Goal: Task Accomplishment & Management: Use online tool/utility

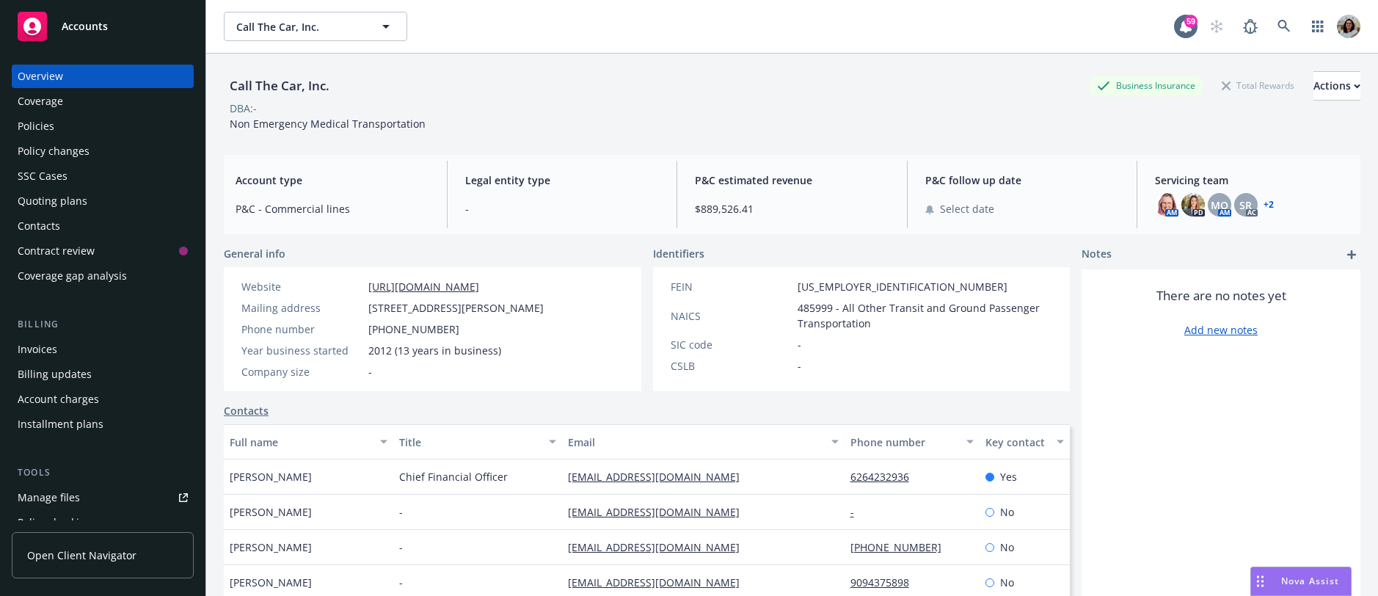
click at [90, 550] on span "Open Client Navigator" at bounding box center [81, 554] width 109 height 15
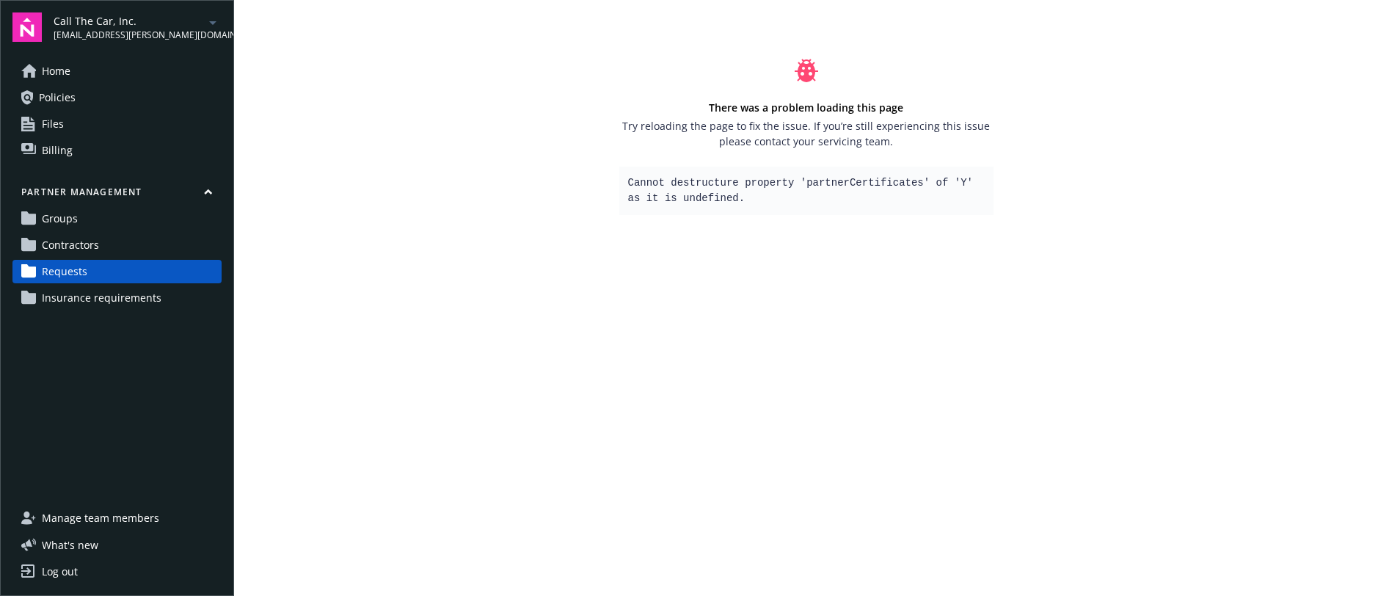
click at [114, 270] on link "Requests" at bounding box center [116, 271] width 209 height 23
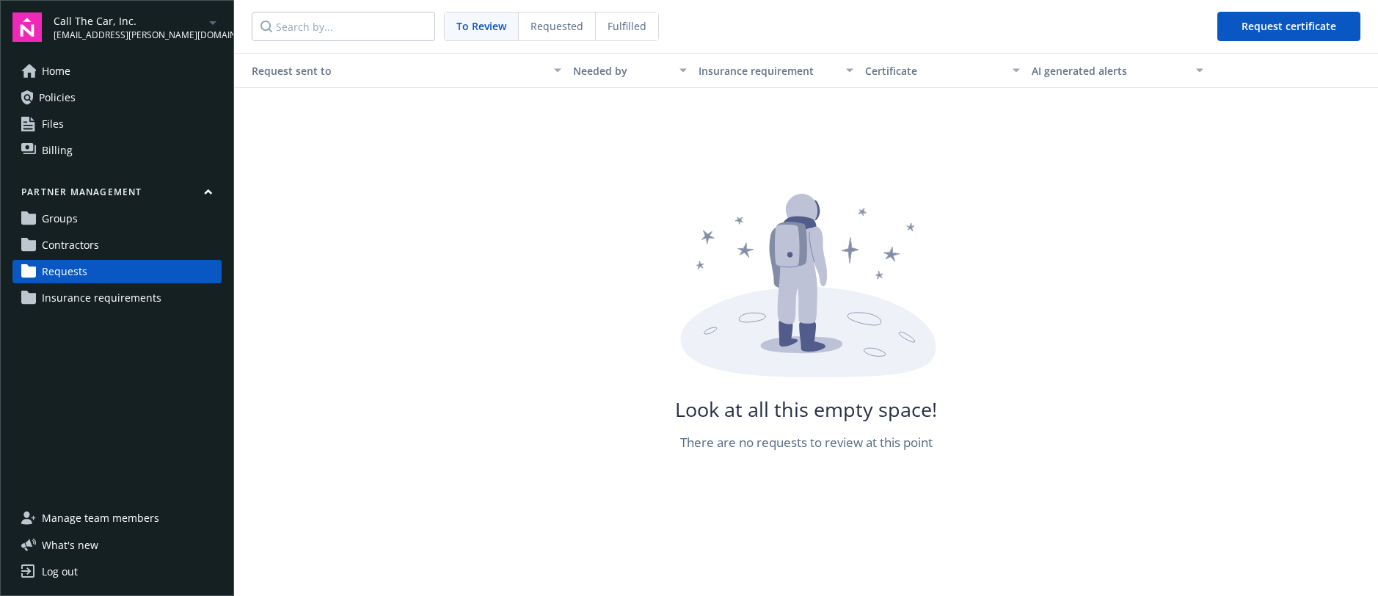
click at [608, 22] on span "Fulfilled" at bounding box center [627, 25] width 39 height 15
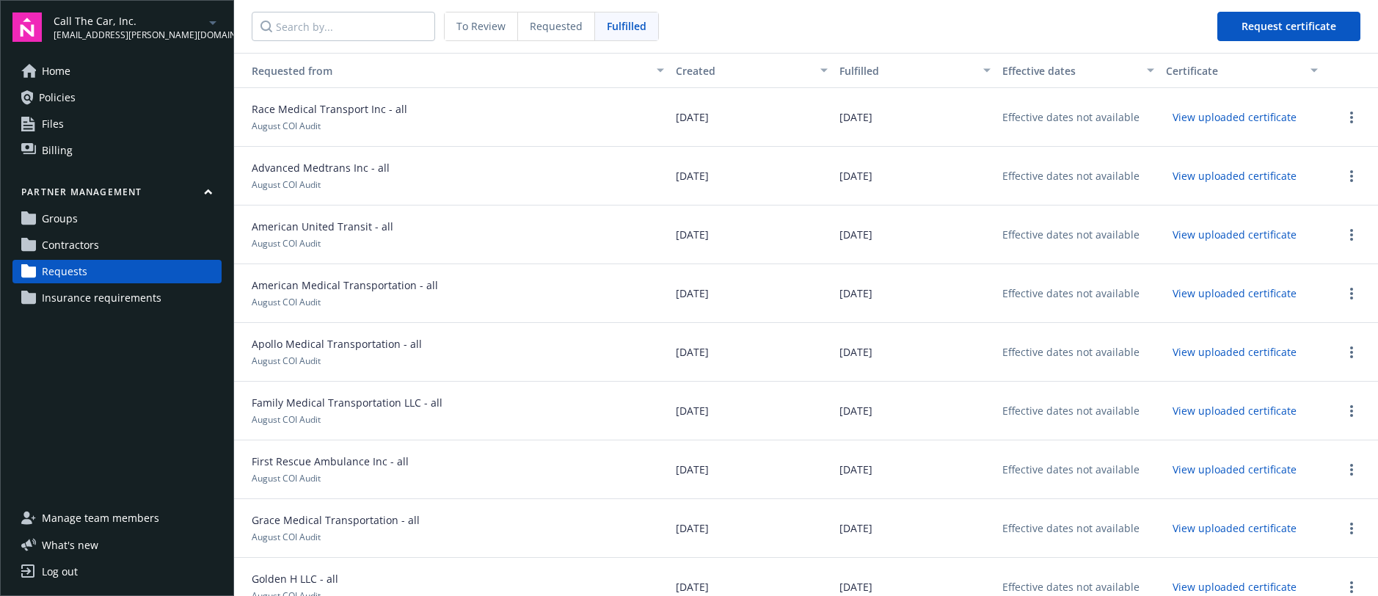
click at [566, 31] on span "Requested" at bounding box center [556, 25] width 53 height 15
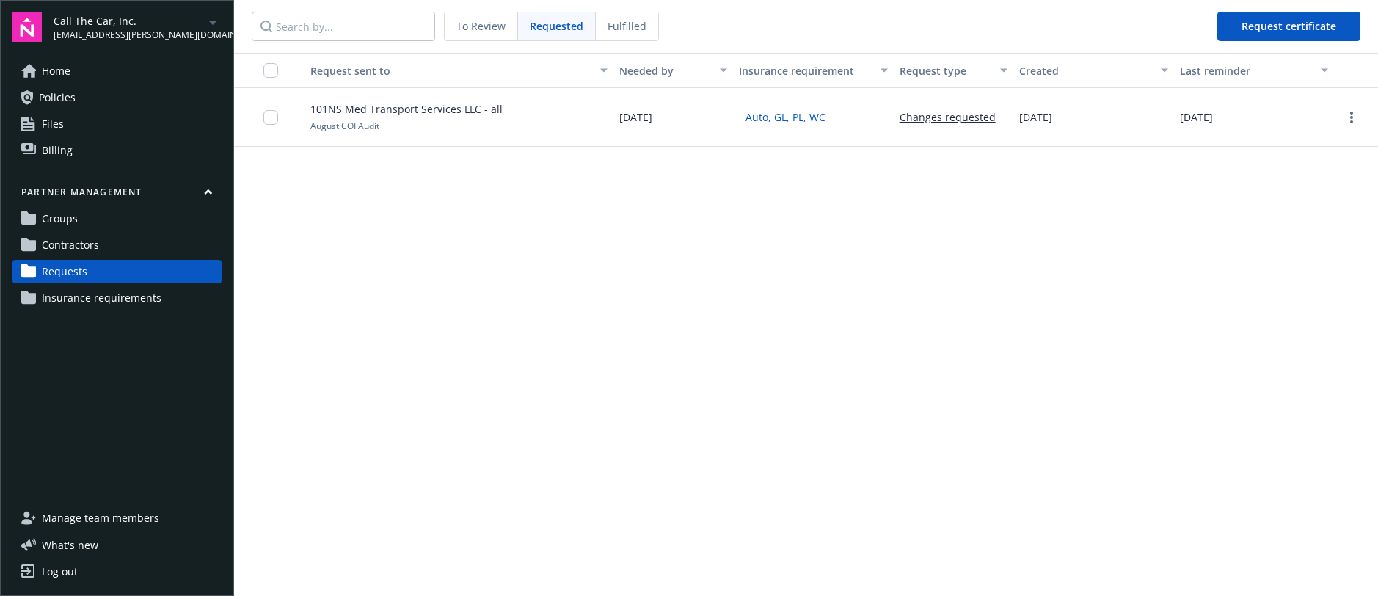
click at [487, 23] on span "To Review" at bounding box center [480, 25] width 49 height 15
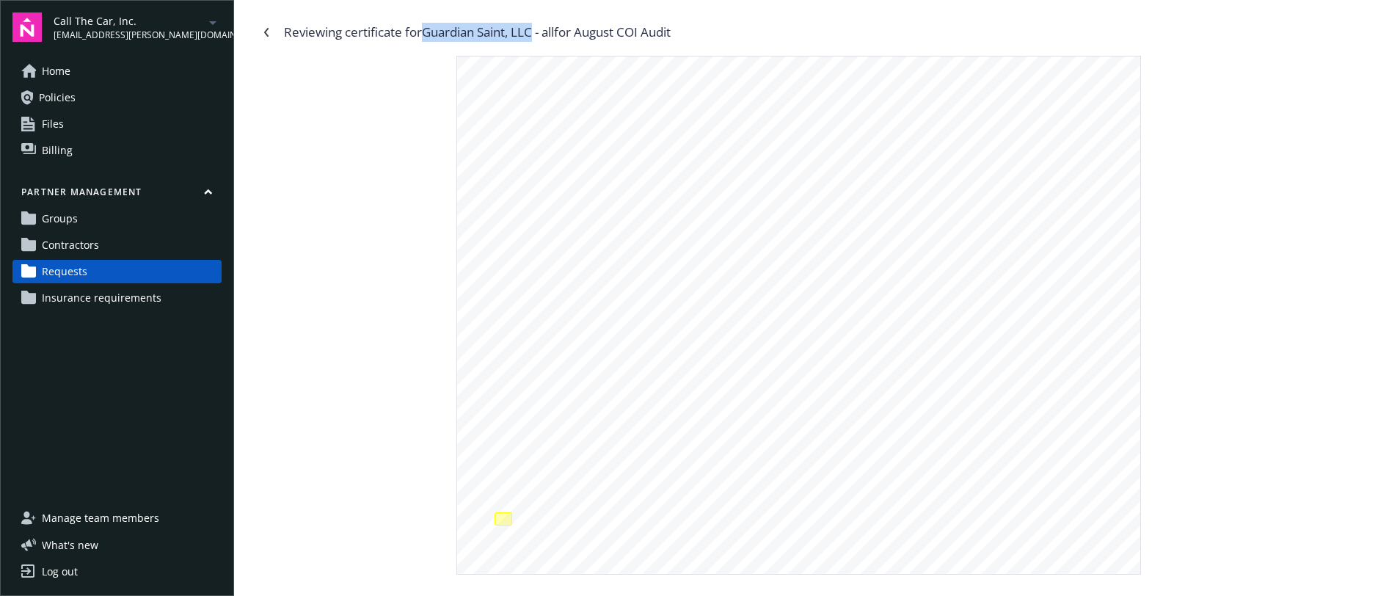
drag, startPoint x: 427, startPoint y: 29, endPoint x: 539, endPoint y: 31, distance: 112.3
click at [539, 30] on div "Reviewing certificate for Guardian Saint, LLC - all for August COI Audit" at bounding box center [477, 32] width 387 height 19
copy div "Guardian Saint, LLC"
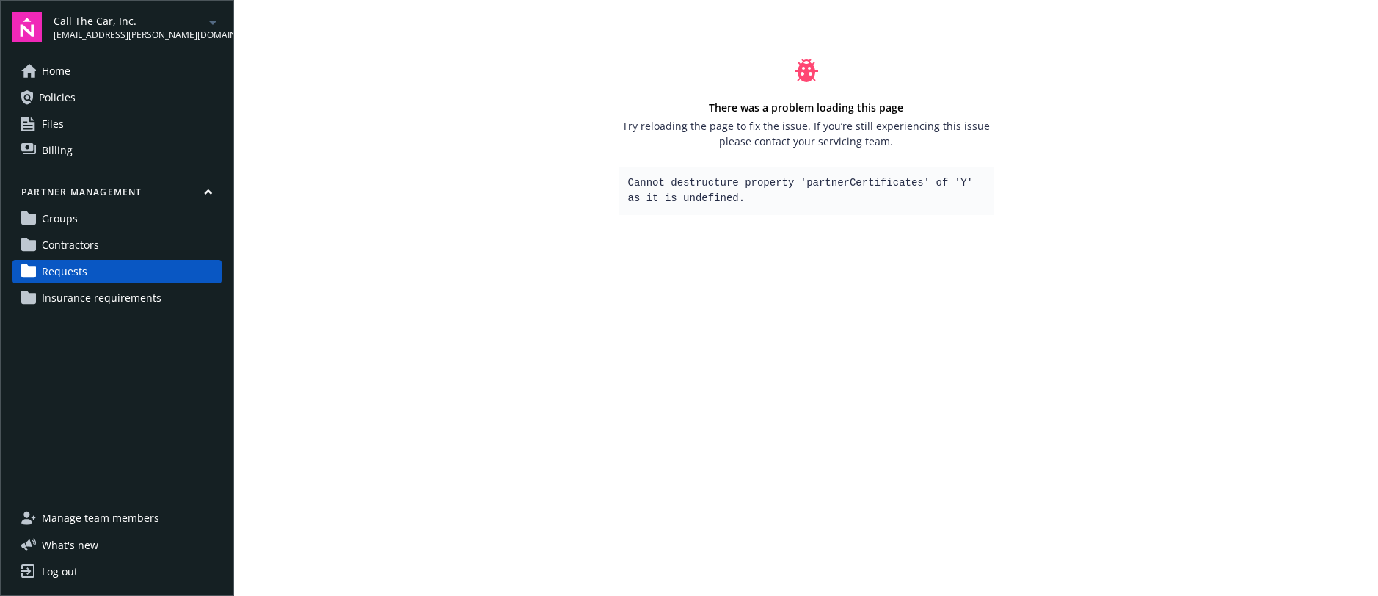
click at [54, 267] on span "Requests" at bounding box center [64, 271] width 45 height 23
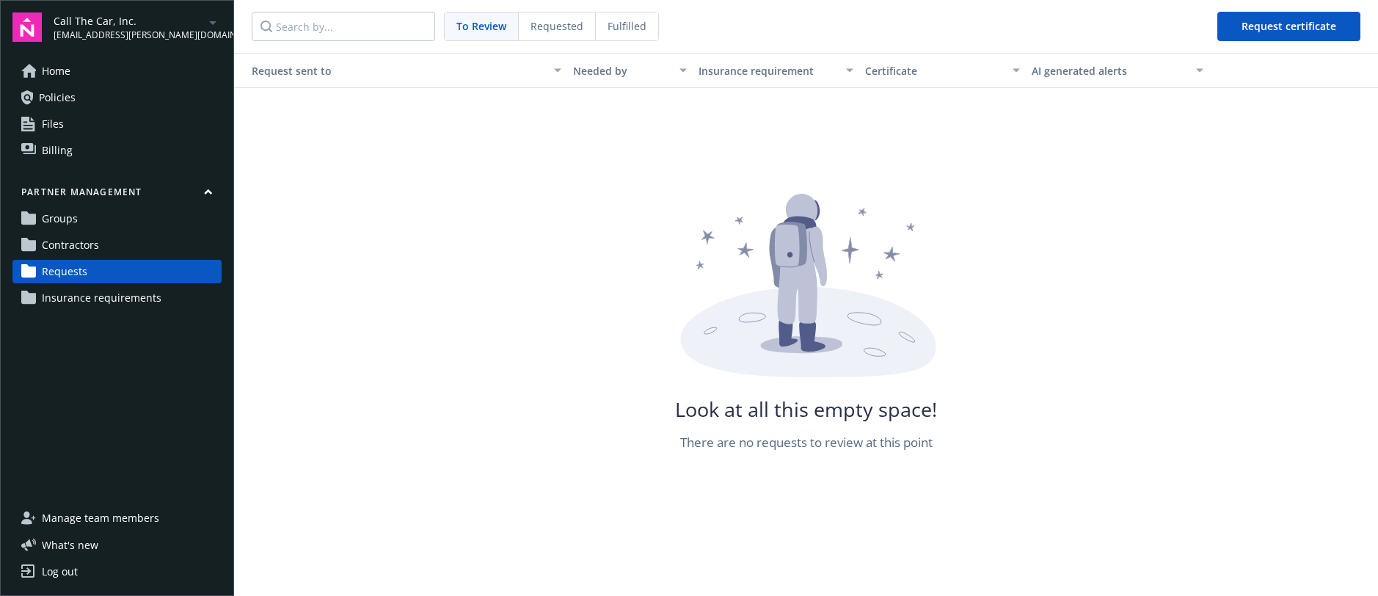
click at [612, 31] on span "Fulfilled" at bounding box center [627, 25] width 39 height 15
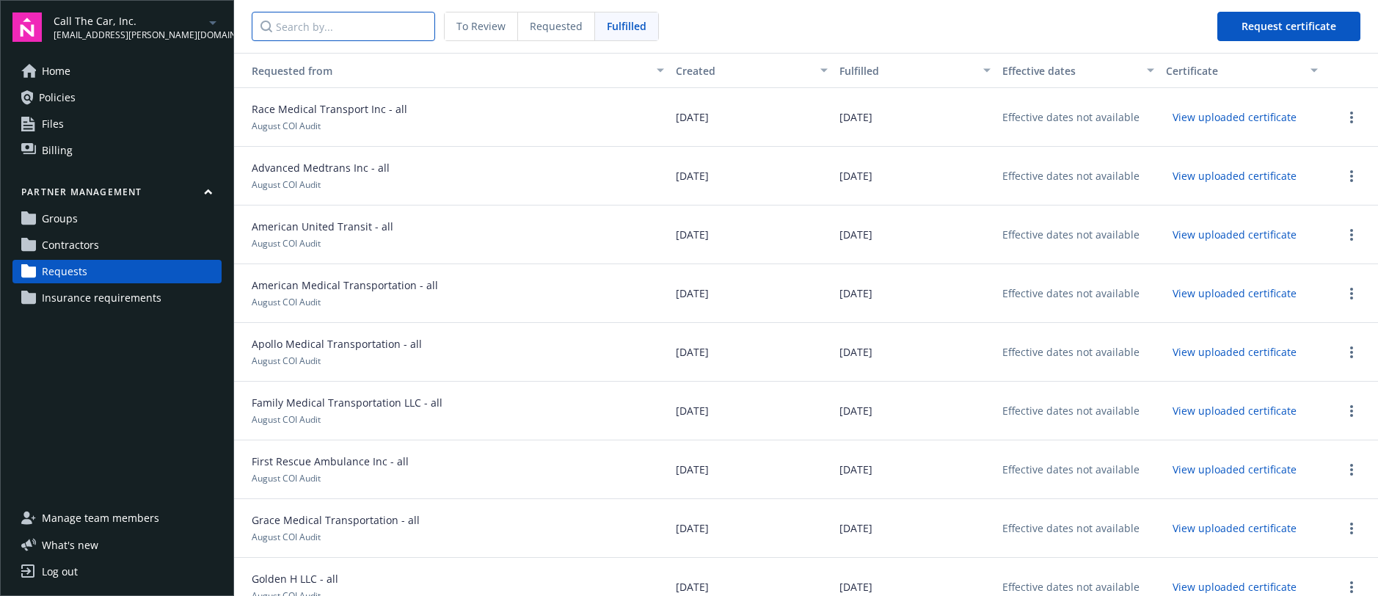
click at [393, 26] on input "Search by..." at bounding box center [343, 26] width 183 height 29
paste input "Guardian Saint, LLC"
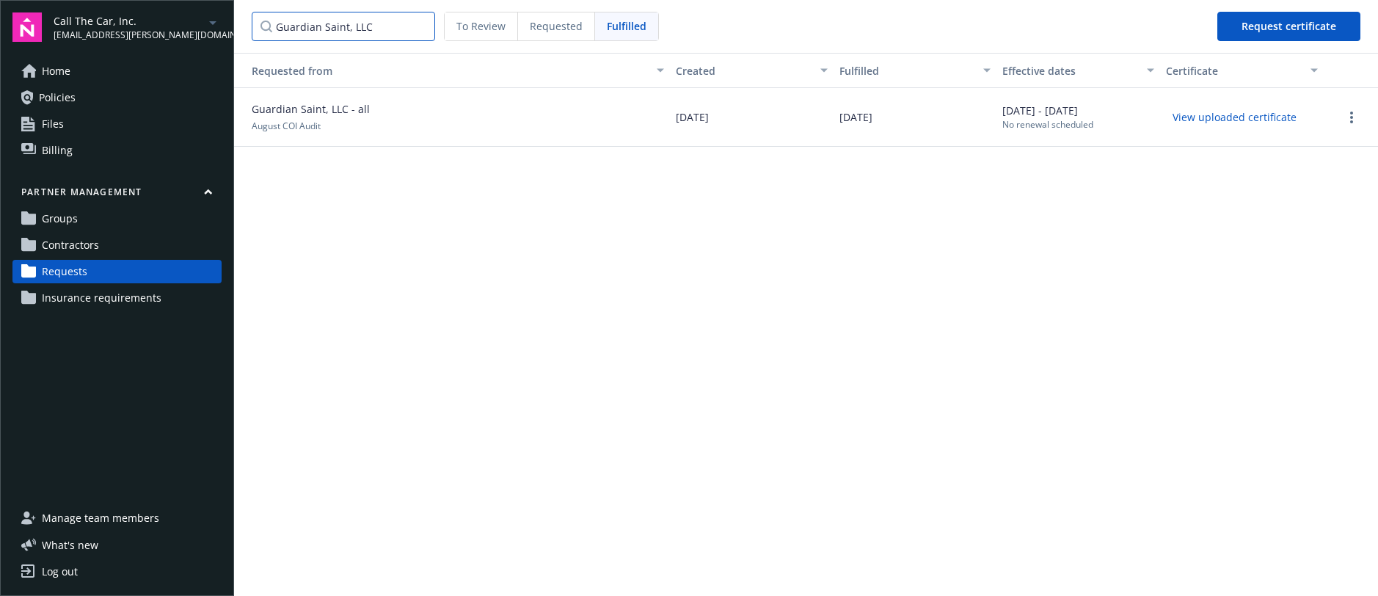
type input "Guardian Saint, LLC"
click at [1255, 115] on button "View uploaded certificate" at bounding box center [1234, 117] width 137 height 23
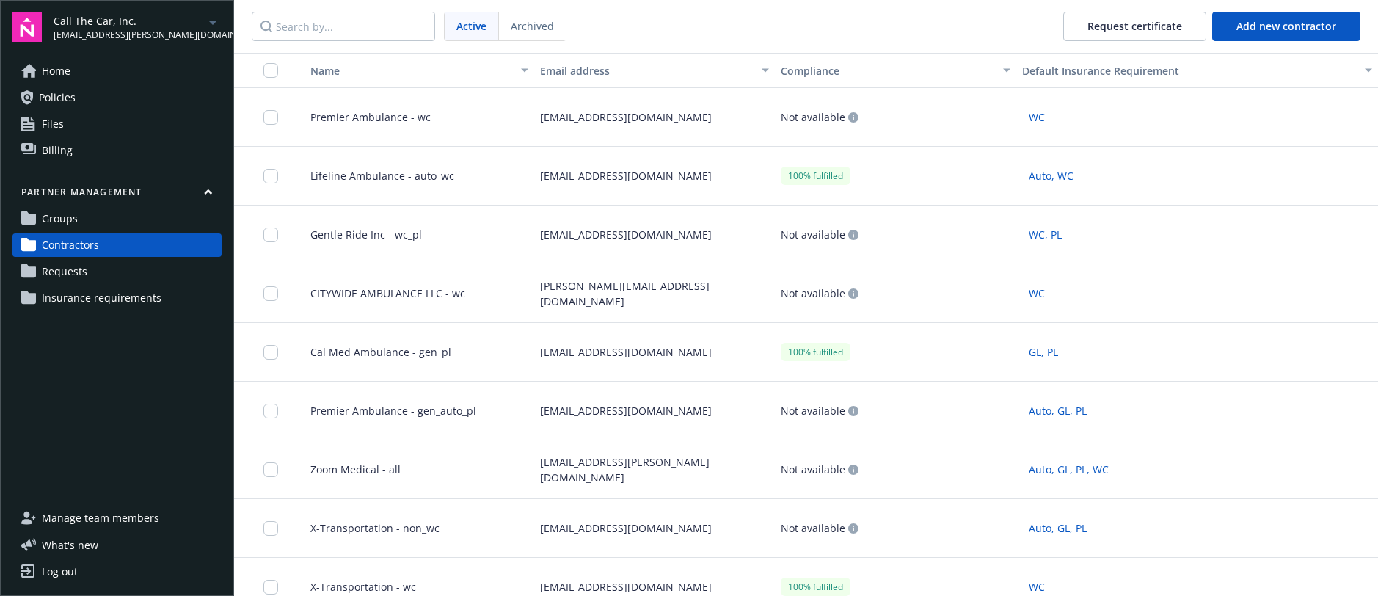
click at [580, 117] on div "kmaneiro@ambulanceinsurance.com" at bounding box center [654, 117] width 241 height 59
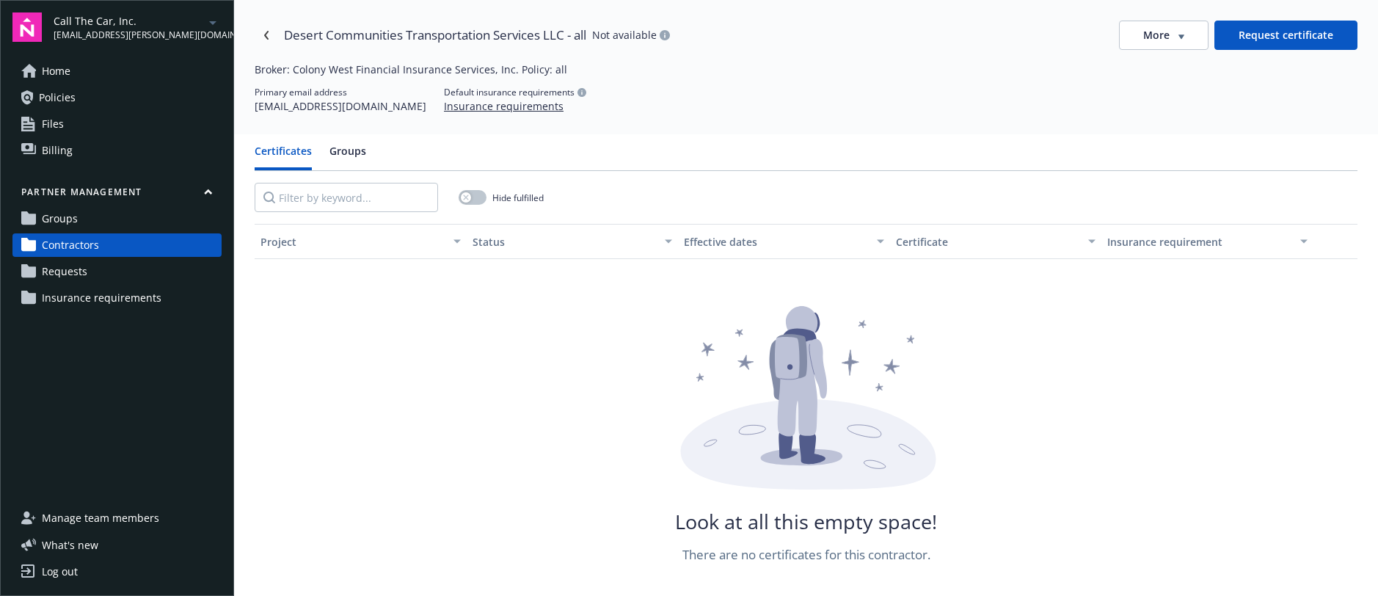
click at [344, 148] on button "Groups" at bounding box center [347, 156] width 37 height 27
click at [274, 153] on button "Certificates" at bounding box center [283, 156] width 57 height 27
click at [265, 34] on icon "Navigate back" at bounding box center [266, 35] width 4 height 9
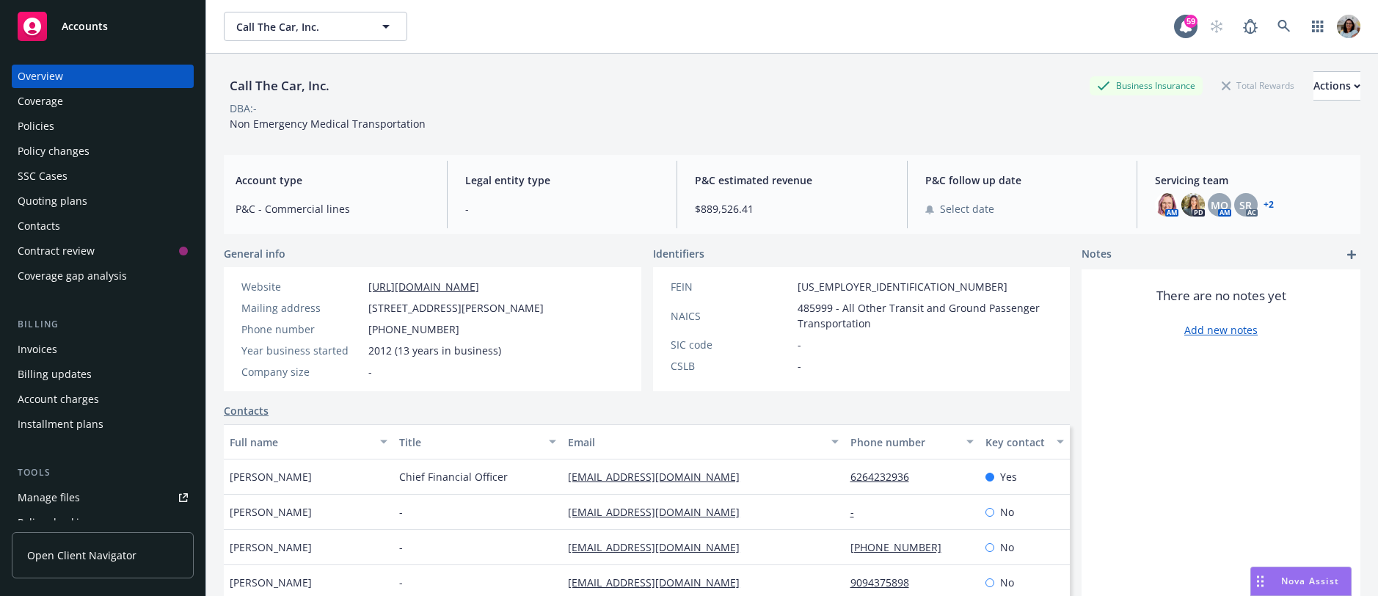
click at [64, 555] on span "Open Client Navigator" at bounding box center [81, 554] width 109 height 15
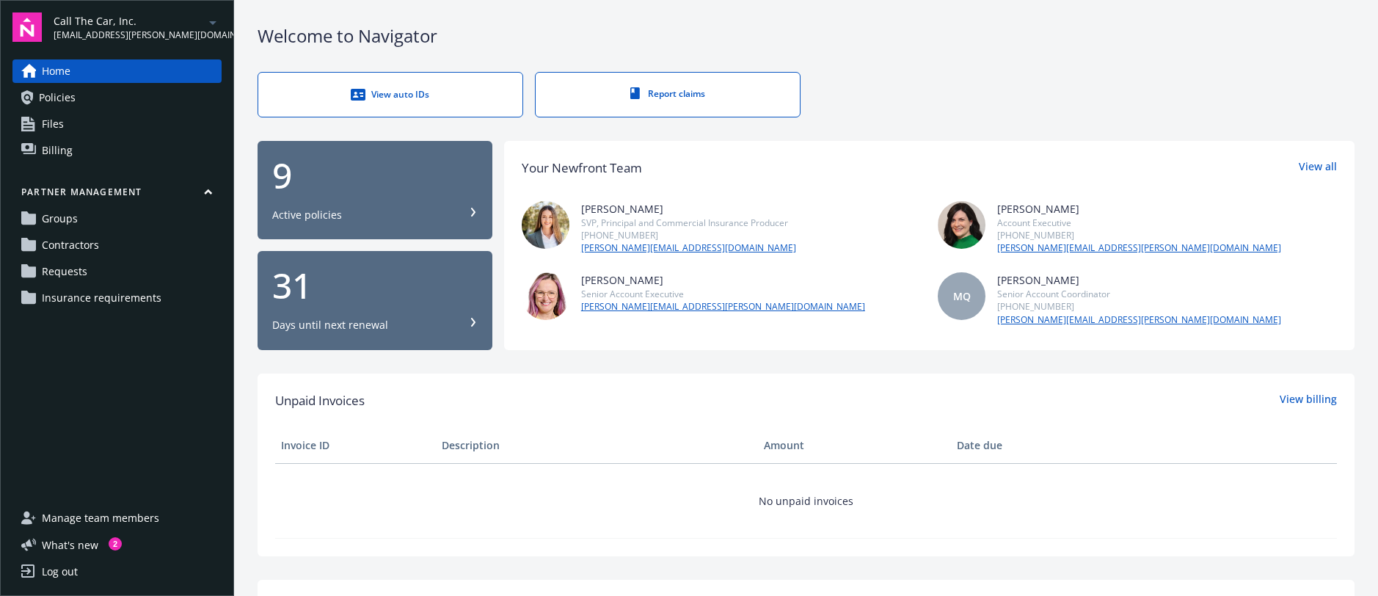
click at [87, 261] on link "Requests" at bounding box center [116, 271] width 209 height 23
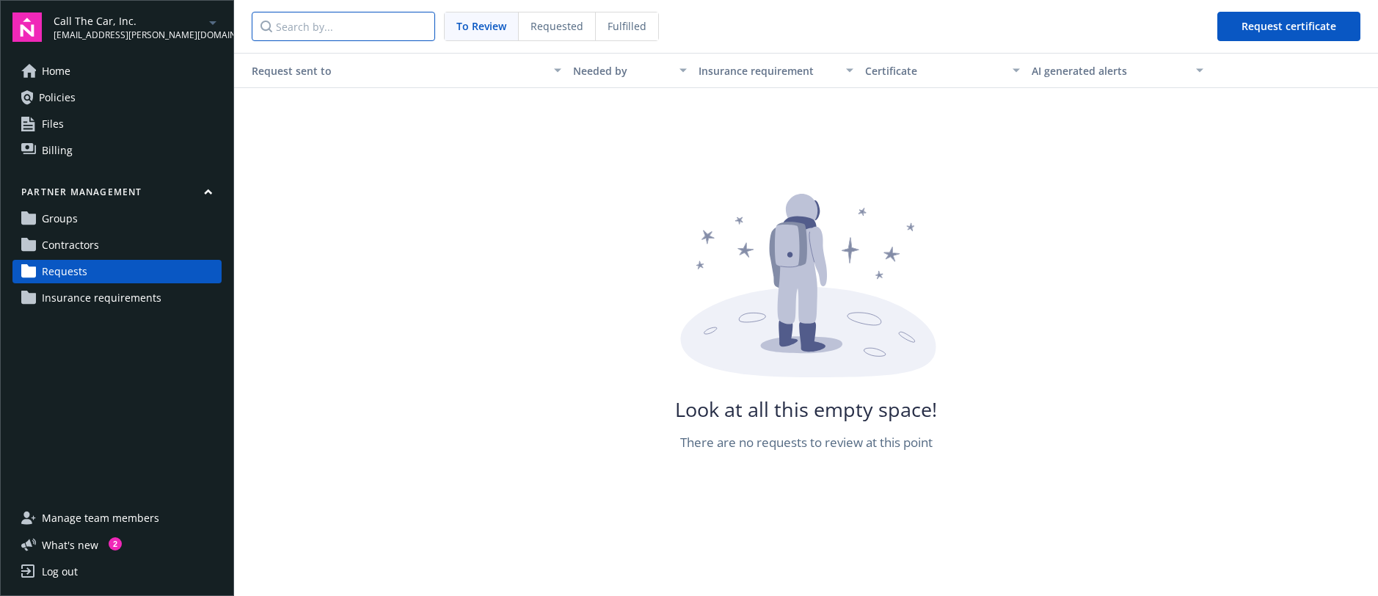
click at [331, 21] on input "Search by..." at bounding box center [343, 26] width 183 height 29
paste input "Family Medical Transportation LLC"
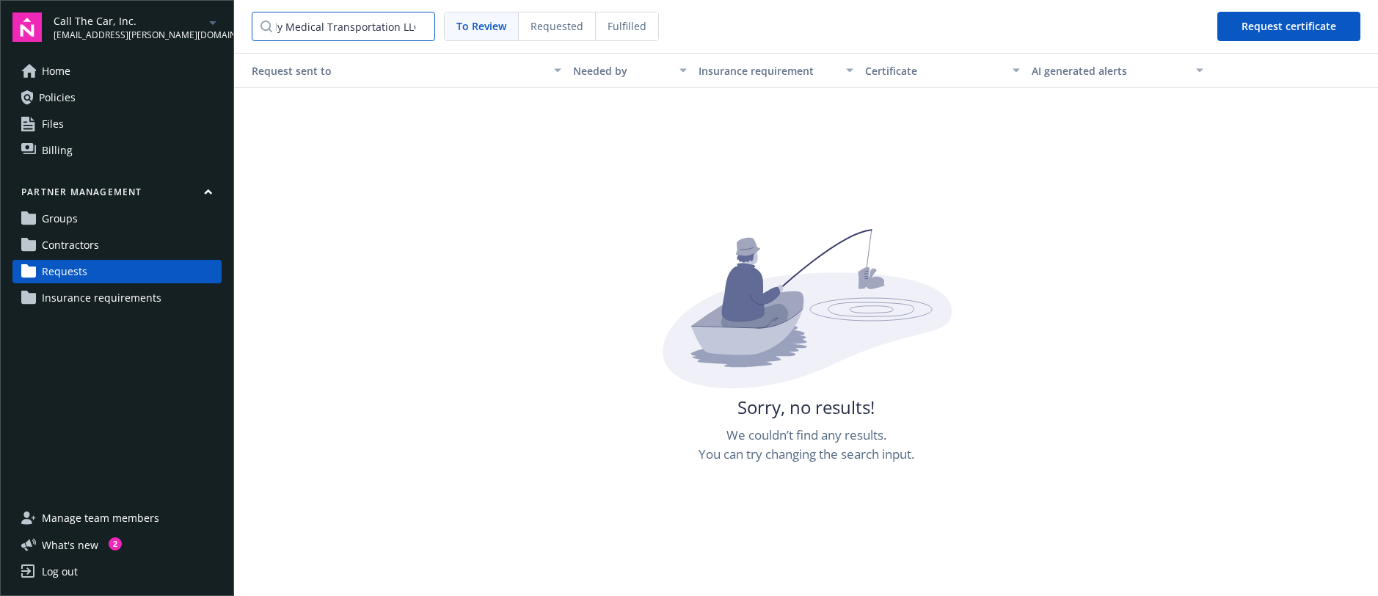
type input "Family Medical Transportation LLC"
click at [613, 21] on span "Fulfilled" at bounding box center [627, 25] width 39 height 15
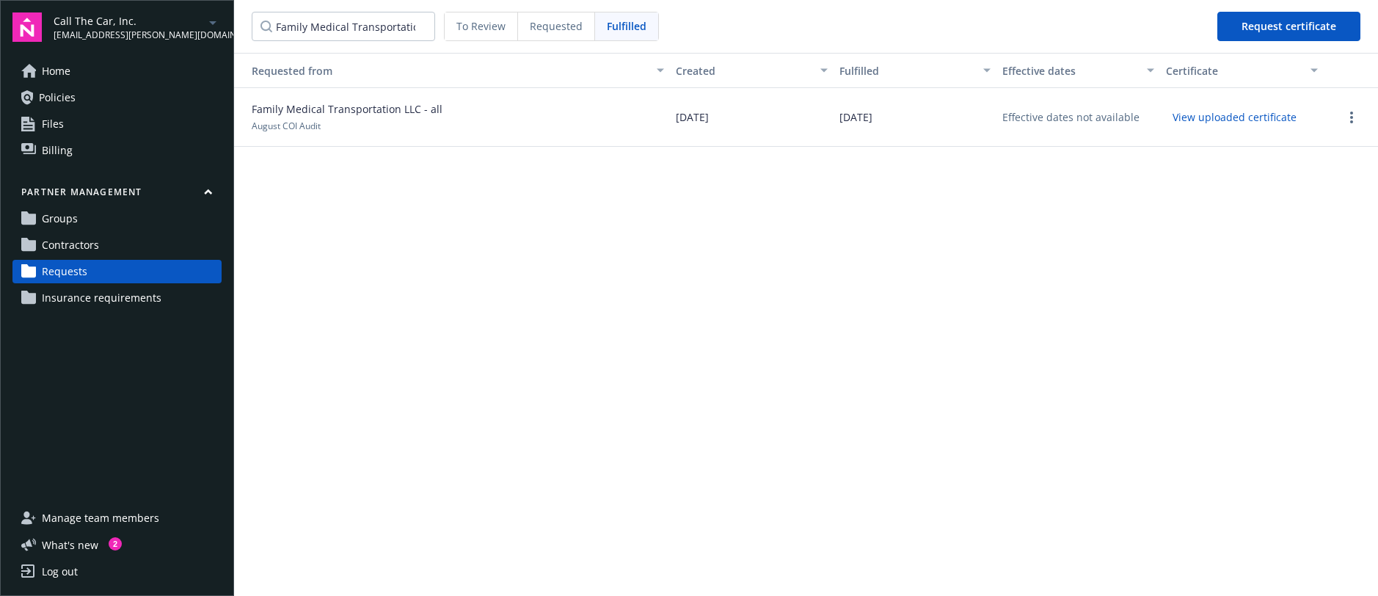
click at [1201, 117] on button "View uploaded certificate" at bounding box center [1234, 117] width 137 height 23
click at [1195, 121] on button "View uploaded certificate" at bounding box center [1234, 117] width 137 height 23
click at [81, 247] on span "Contractors" at bounding box center [70, 244] width 57 height 23
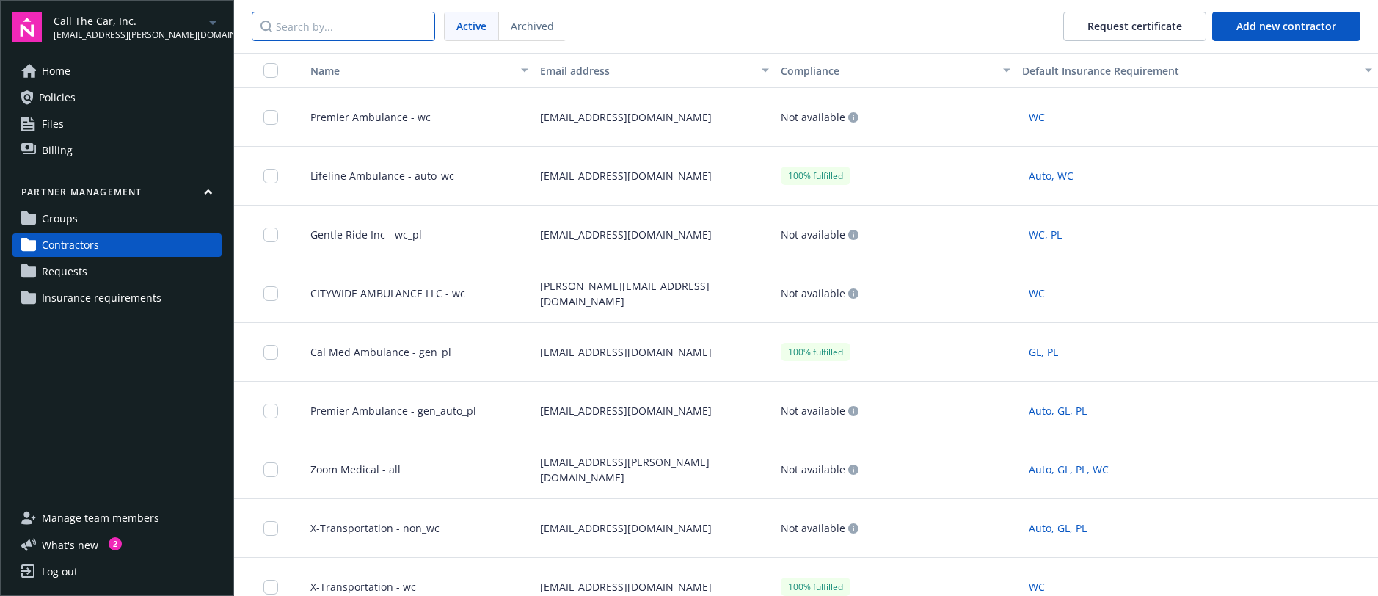
click at [342, 27] on input "Search by..." at bounding box center [343, 26] width 183 height 29
paste input "Family Medical Transportation LLC"
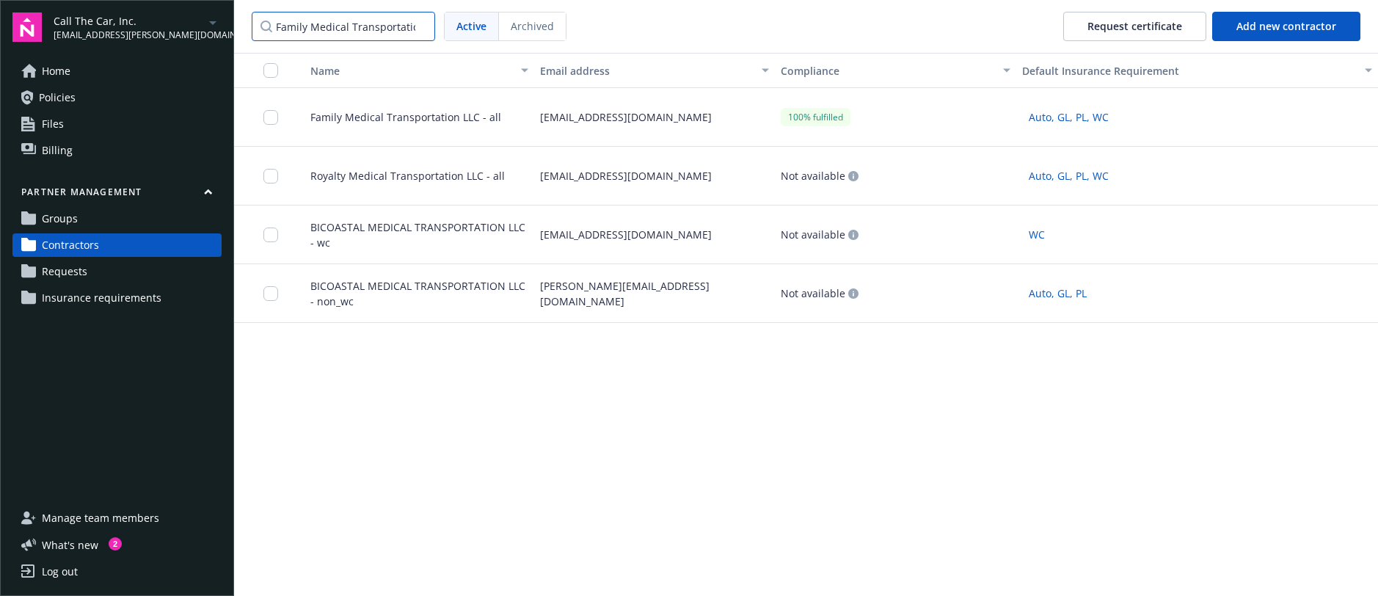
scroll to position [0, 25]
type input "Family Medical Transportation LLC"
click at [76, 267] on span "Requests" at bounding box center [64, 271] width 45 height 23
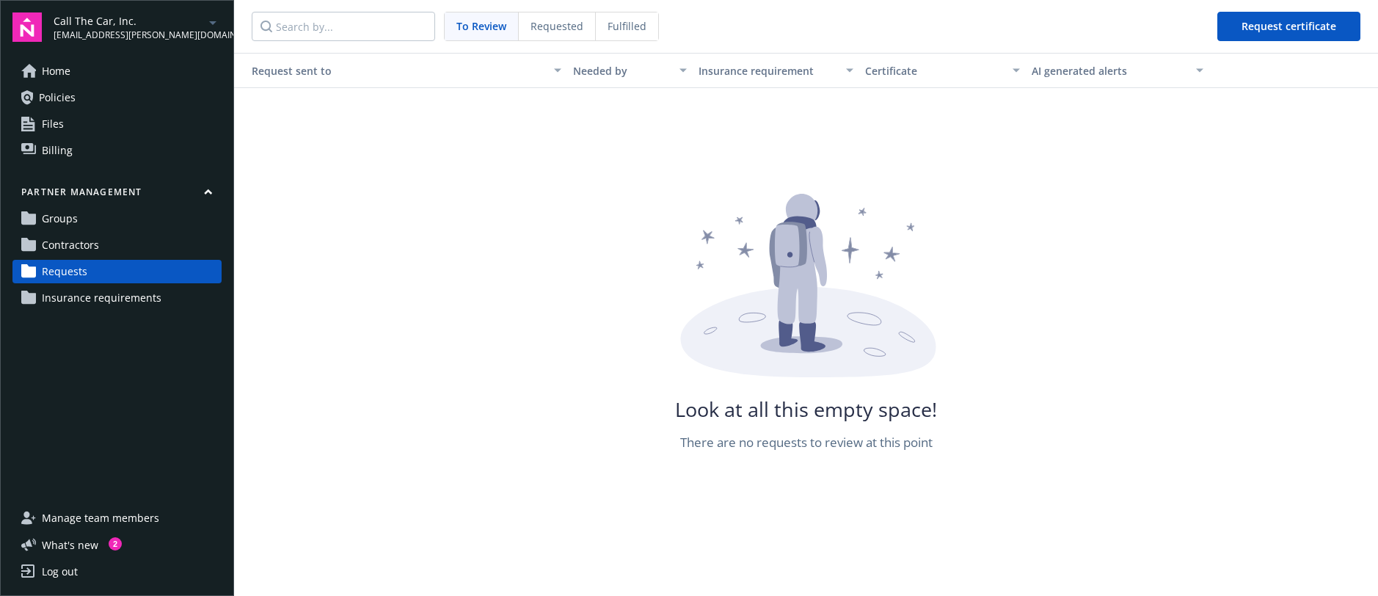
click at [633, 28] on span "Fulfilled" at bounding box center [627, 25] width 39 height 15
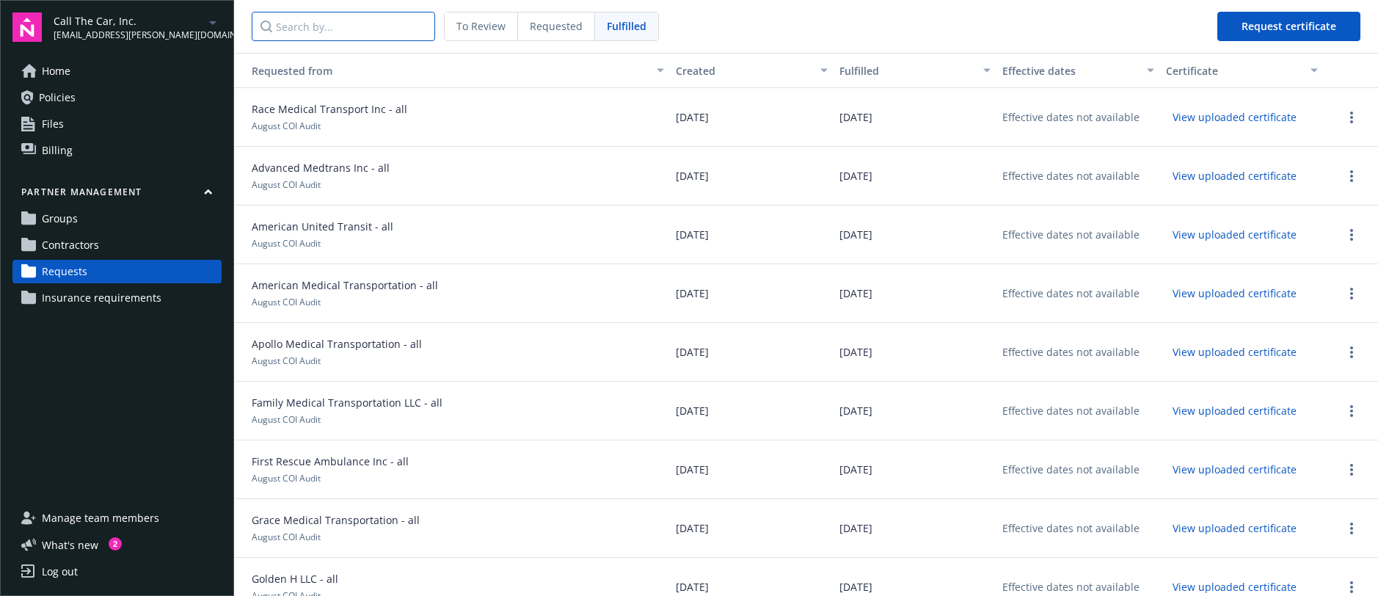
click at [412, 29] on input "Search by..." at bounding box center [343, 26] width 183 height 29
paste input "Family Medical Transportation LLC"
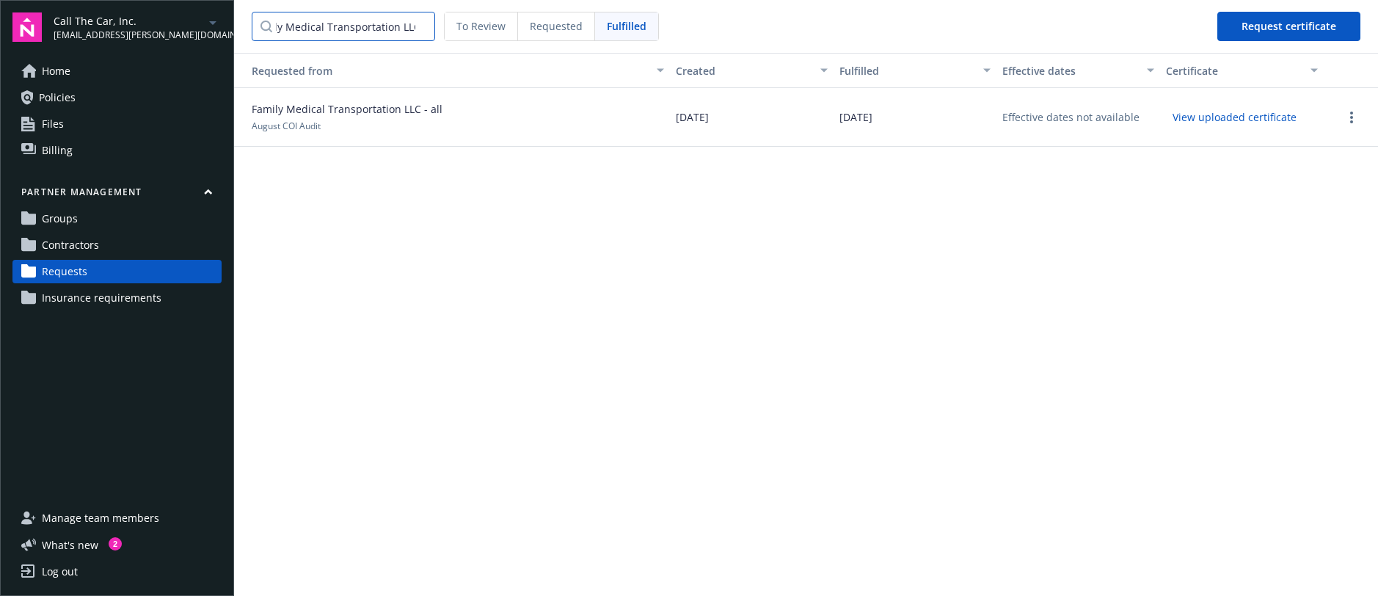
type input "Family Medical Transportation LLC"
click at [80, 241] on span "Contractors" at bounding box center [70, 244] width 57 height 23
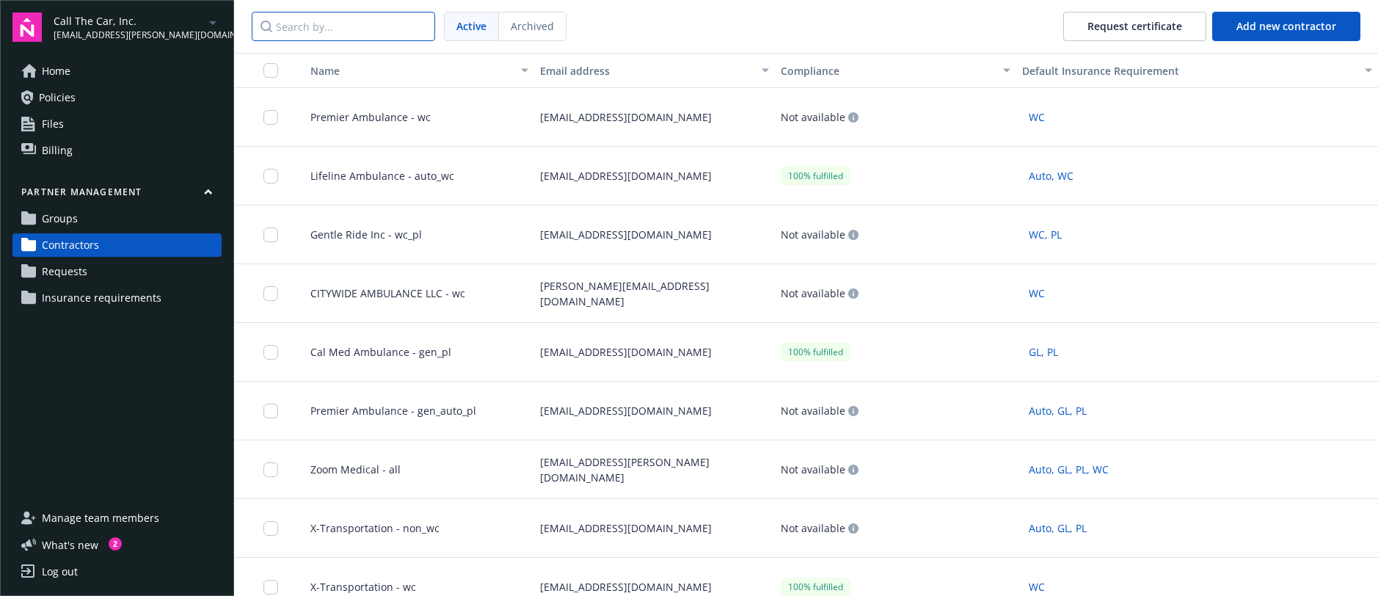
click at [313, 34] on input "Search by..." at bounding box center [343, 26] width 183 height 29
paste input "Family Medical Transportation LLC"
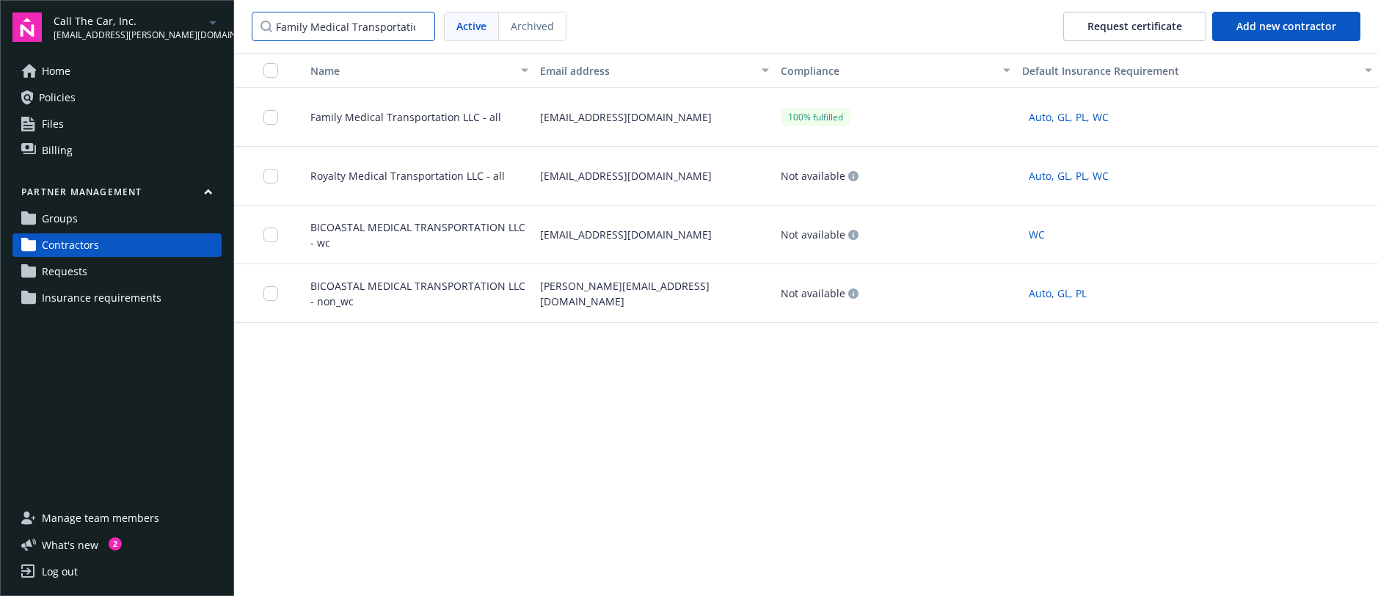
type input "Family Medical Transportation LLC"
click at [395, 117] on span "Family Medical Transportation LLC - all" at bounding box center [400, 116] width 203 height 15
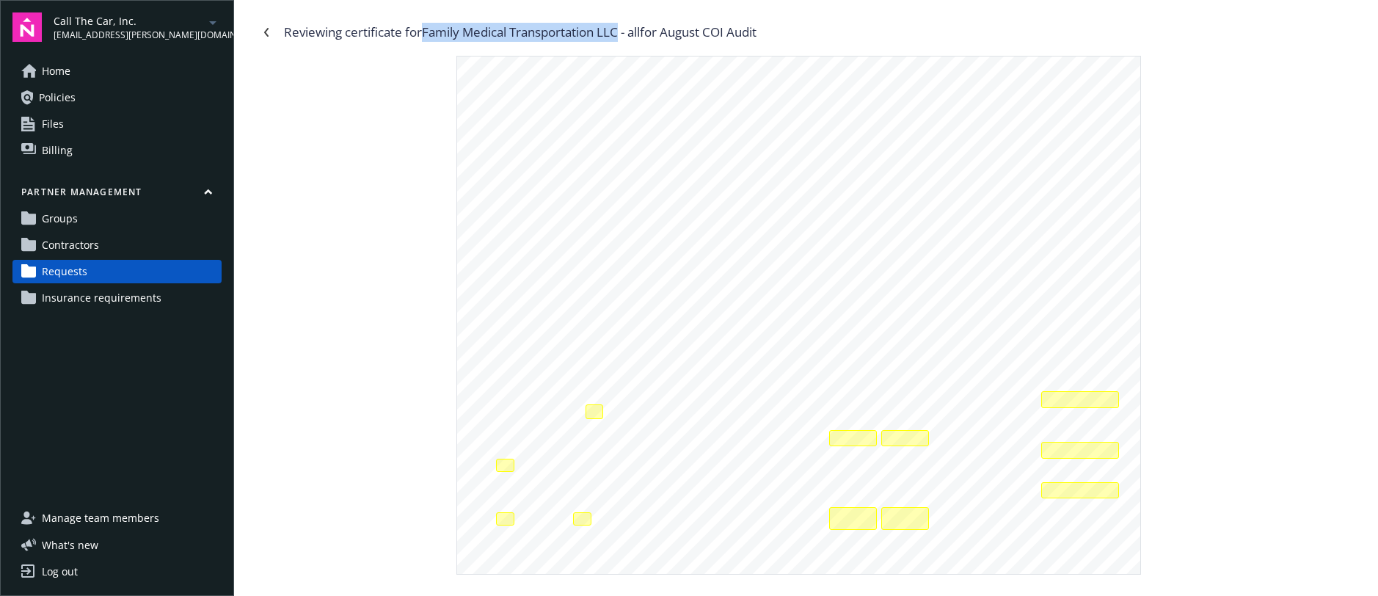
drag, startPoint x: 453, startPoint y: 31, endPoint x: 627, endPoint y: 27, distance: 173.9
click at [627, 27] on div "Reviewing certificate for Family Medical Transportation LLC - all for August CO…" at bounding box center [520, 32] width 473 height 19
copy div "Family Medical Transportation LLC"
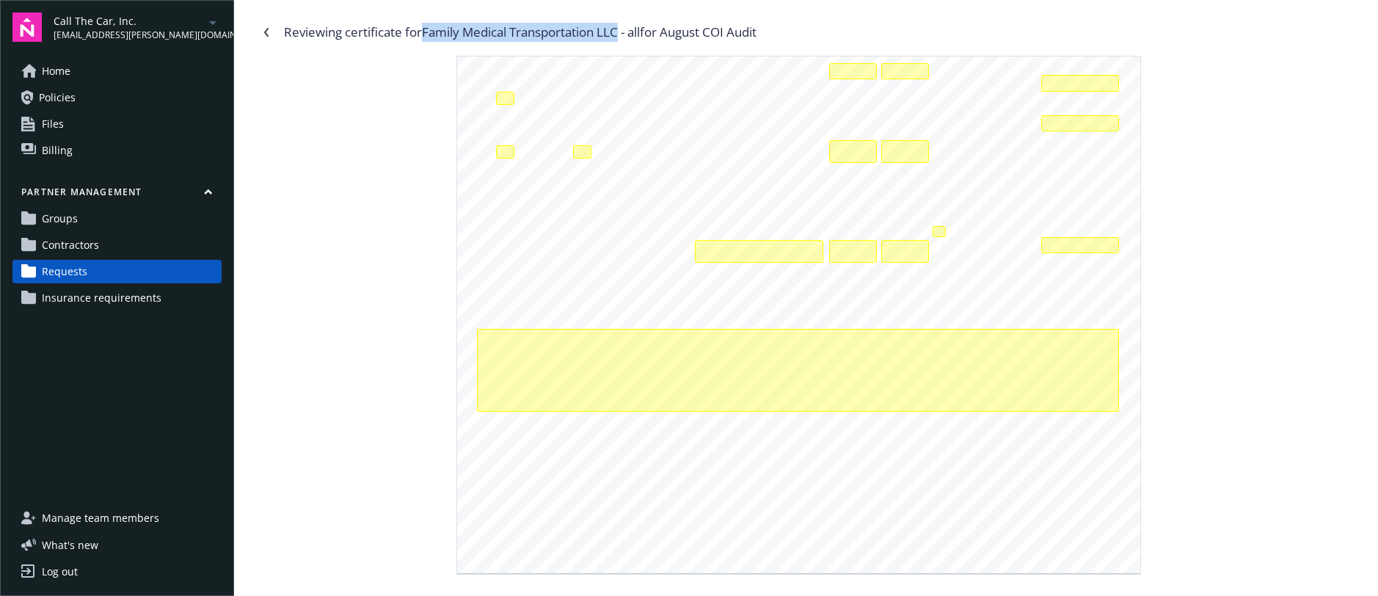
click at [67, 244] on span "Contractors" at bounding box center [70, 244] width 57 height 23
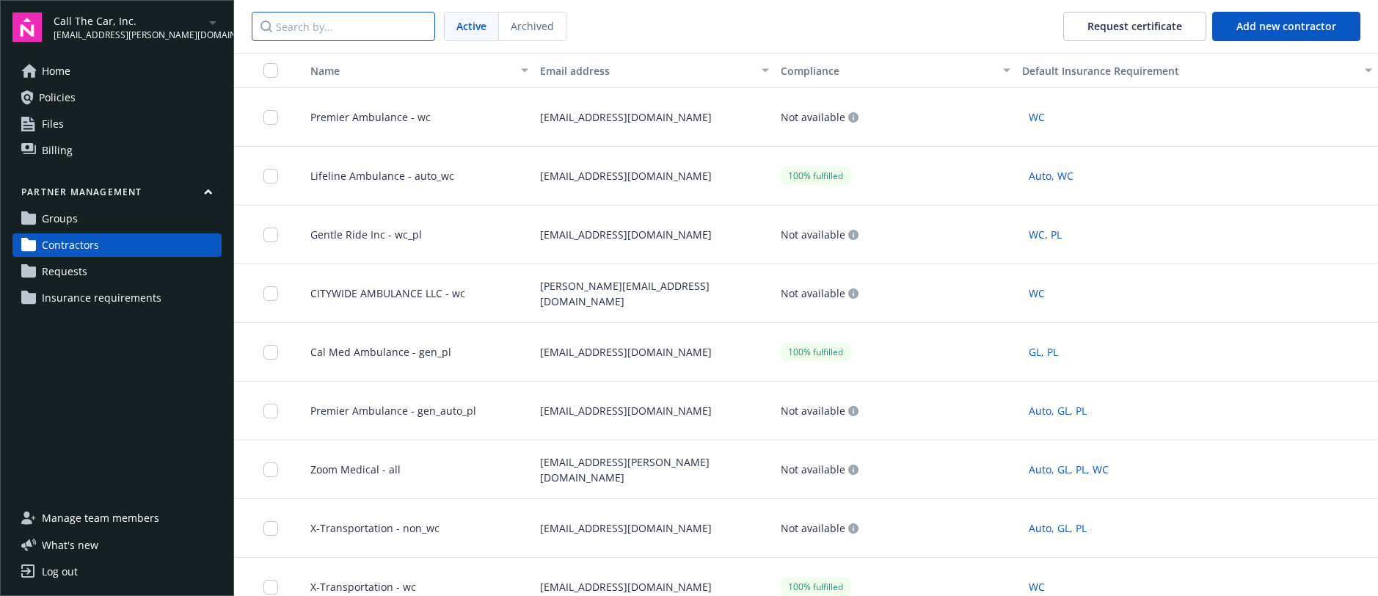
click at [328, 27] on input "Search by..." at bounding box center [343, 26] width 183 height 29
paste input "Jadhel Transportations - all"
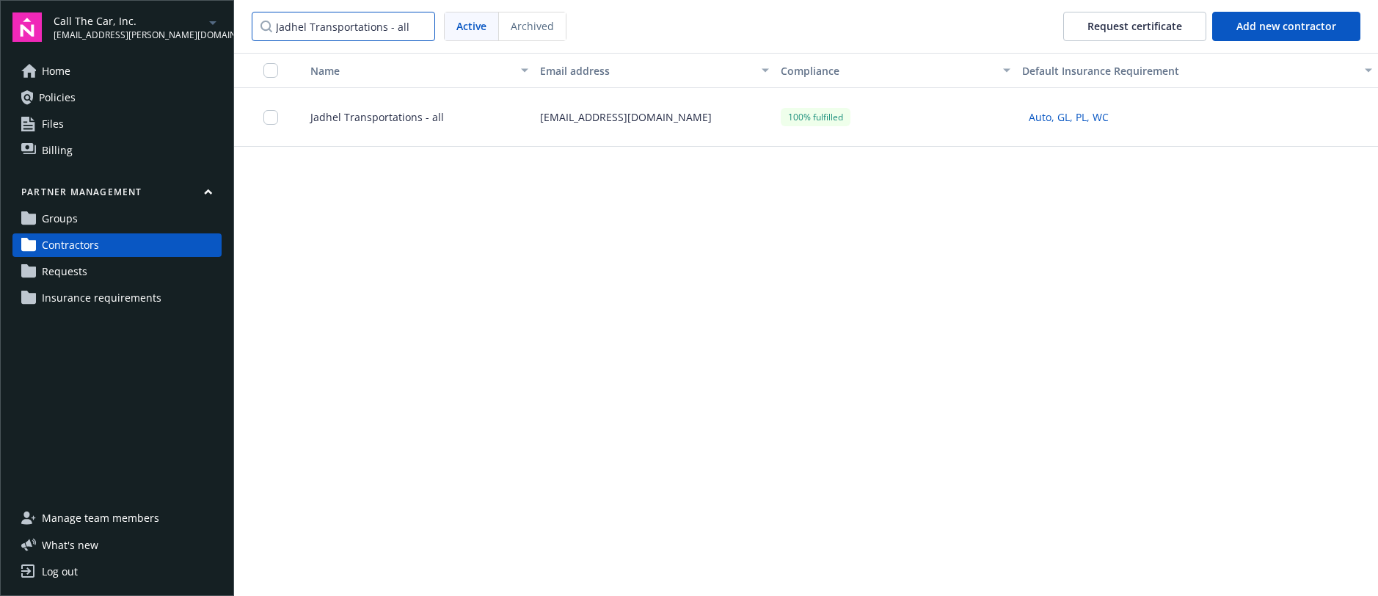
type input "Jadhel Transportations - all"
click at [401, 122] on span "Jadhel Transportations - all" at bounding box center [371, 116] width 145 height 15
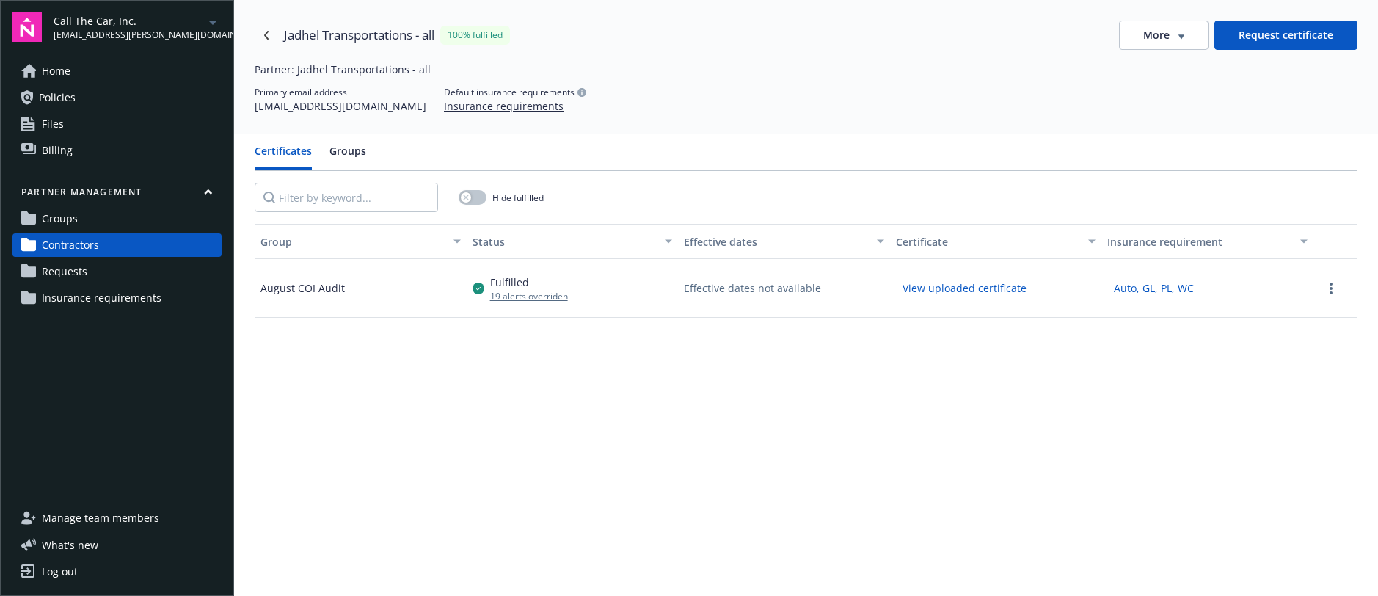
click at [950, 288] on button "View uploaded certificate" at bounding box center [964, 288] width 137 height 23
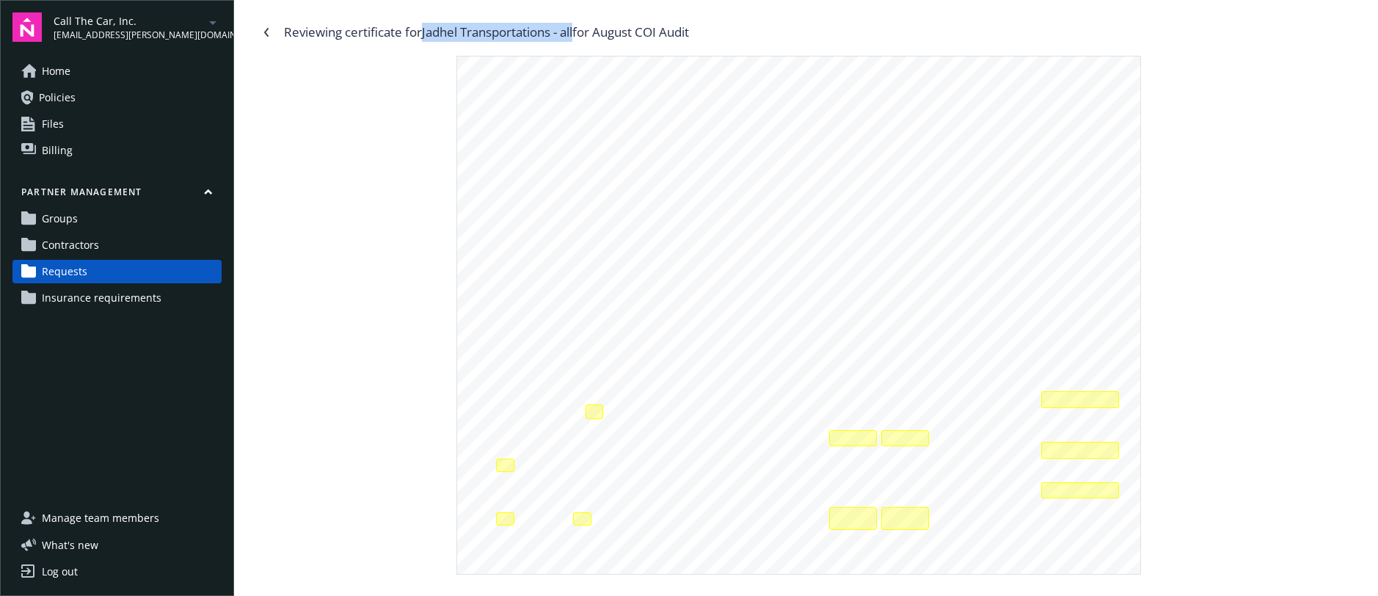
drag, startPoint x: 431, startPoint y: 32, endPoint x: 610, endPoint y: 40, distance: 179.9
click at [582, 33] on div "Reviewing certificate for Jadhel Transportations - all for August COI Audit" at bounding box center [486, 32] width 405 height 19
copy div "Jadhel Transportations - all"
drag, startPoint x: 540, startPoint y: 280, endPoint x: 624, endPoint y: 272, distance: 84.7
click at [1052, 108] on span "Jadhel Transportation" at bounding box center [1064, 104] width 24 height 8
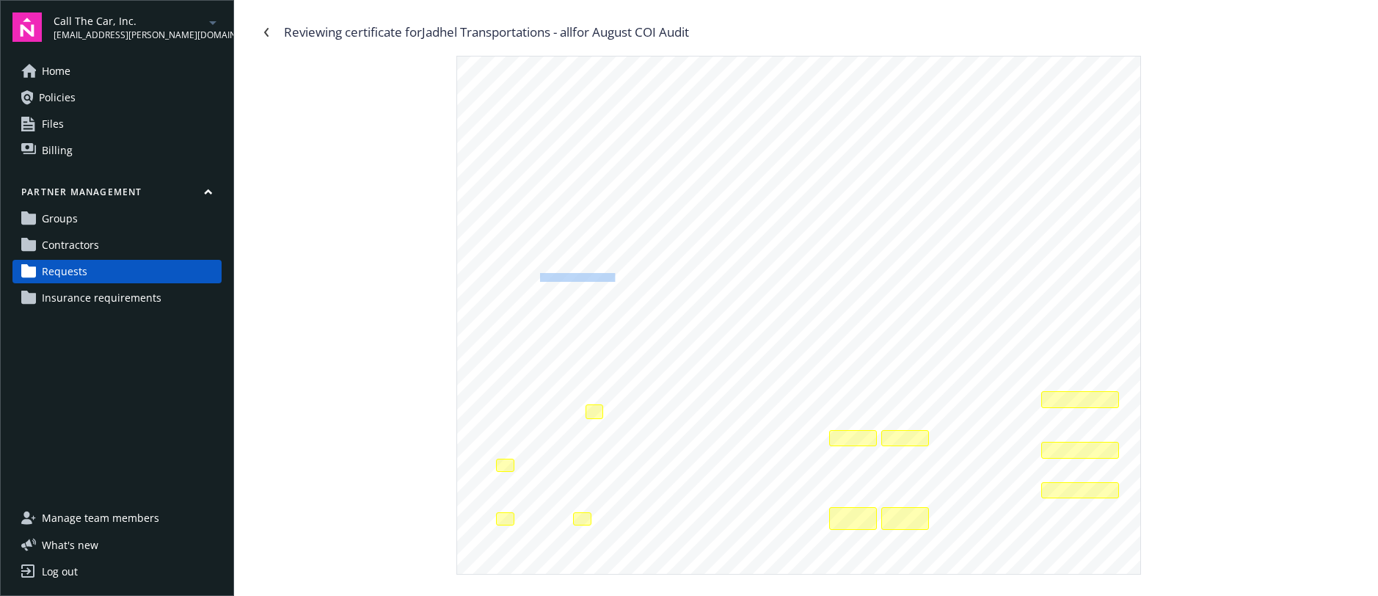
copy span "Jadhel Transportation"
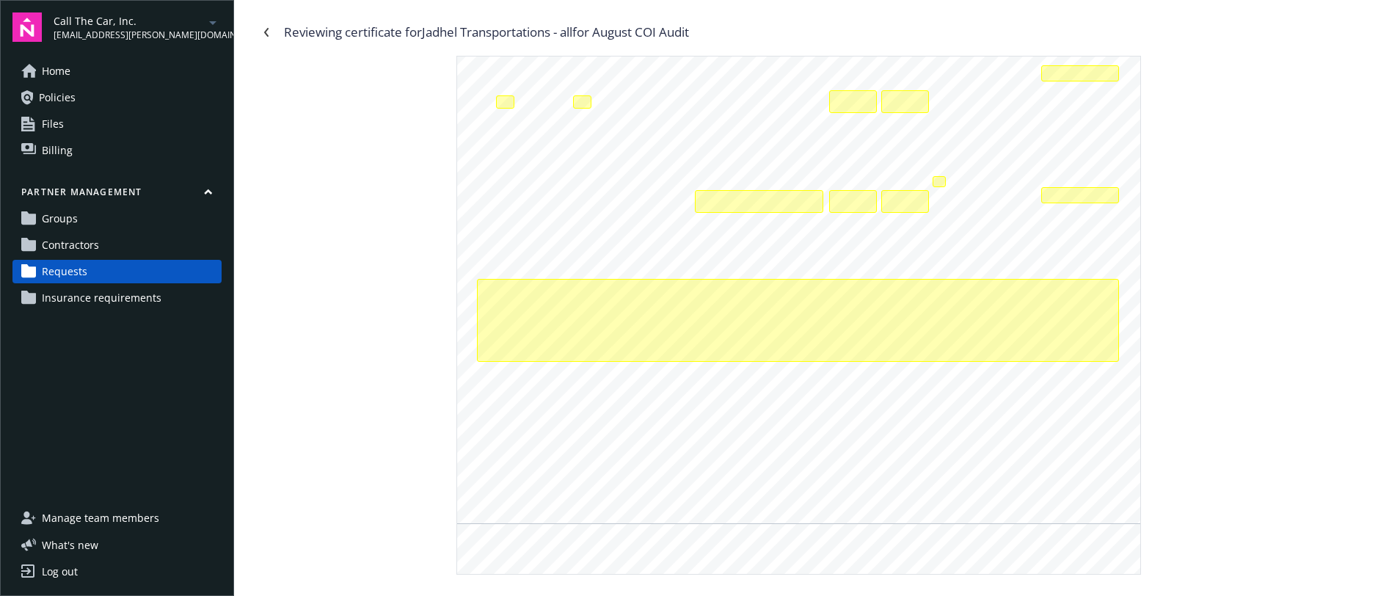
scroll to position [423, 0]
